Goal: Share content: Share content

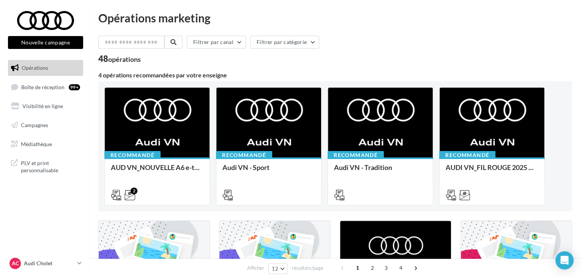
scroll to position [114, 0]
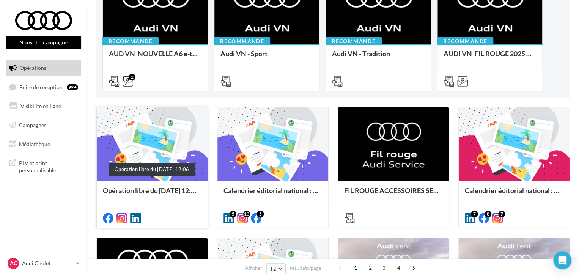
click at [158, 201] on div "Opération libre du [DATE] 12:06" at bounding box center [152, 194] width 99 height 15
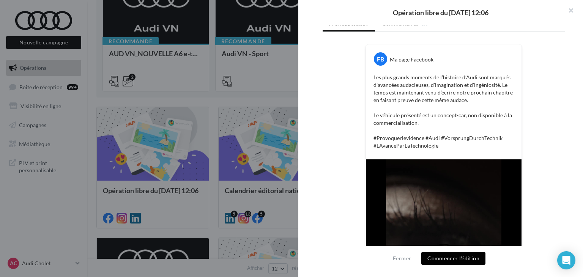
scroll to position [76, 0]
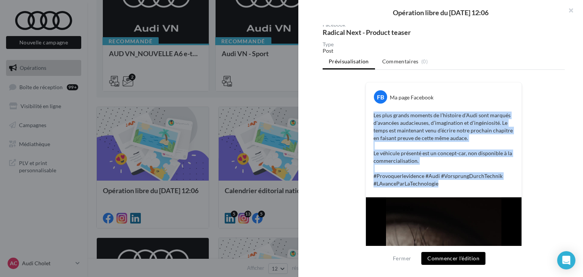
drag, startPoint x: 442, startPoint y: 184, endPoint x: 355, endPoint y: 111, distance: 113.7
click at [355, 111] on div "FB Ma page Facebook Les plus grands moments de l’histoire d’Audi sont marqués d…" at bounding box center [444, 247] width 242 height 330
copy p "Les plus grands moments de l’histoire d’Audi sont marqués d'avancées audacieuse…"
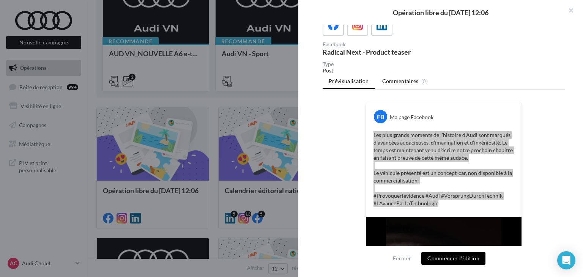
scroll to position [38, 0]
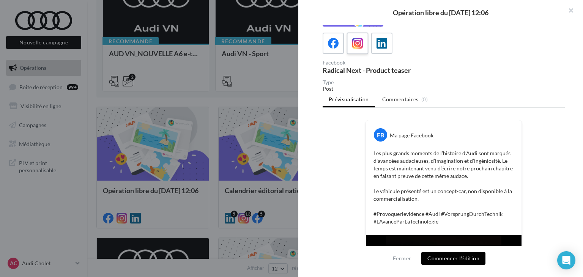
click at [359, 43] on icon at bounding box center [357, 43] width 11 height 11
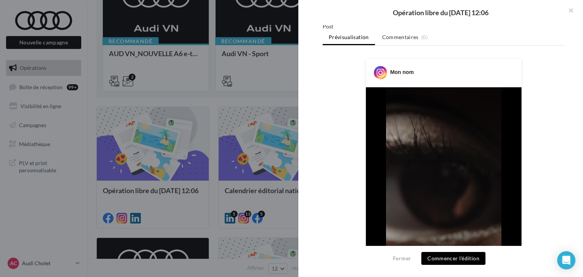
scroll to position [24, 0]
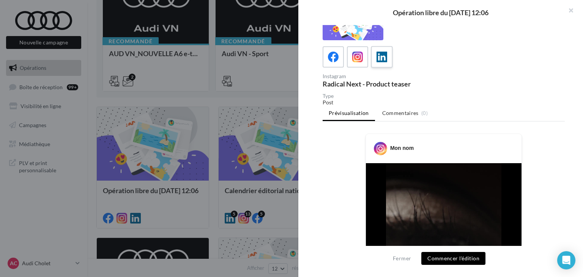
click at [373, 57] on label at bounding box center [382, 57] width 22 height 22
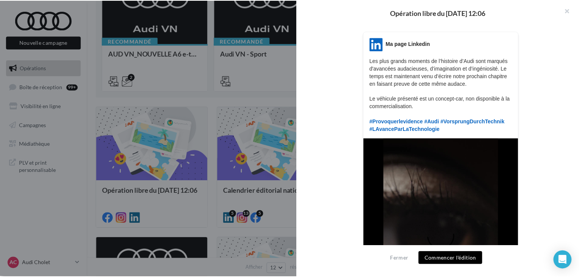
scroll to position [101, 0]
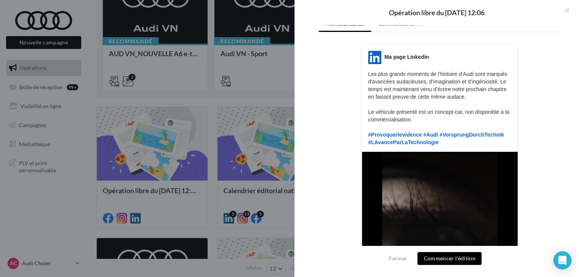
click at [87, 246] on div at bounding box center [289, 138] width 579 height 277
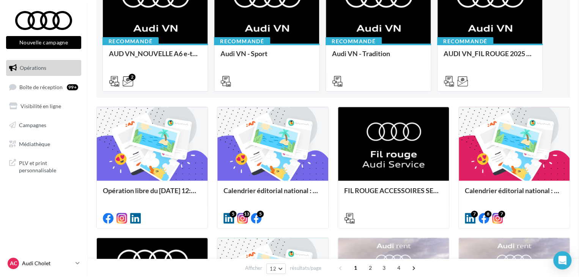
click at [80, 266] on link "AC Audi Cholet audi-saor-49300" at bounding box center [43, 263] width 75 height 14
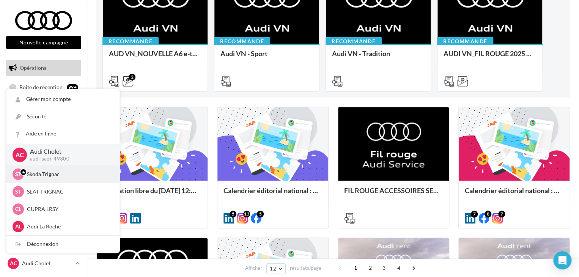
click at [46, 172] on p "Skoda Trignac" at bounding box center [68, 174] width 83 height 8
